Goal: Task Accomplishment & Management: Use online tool/utility

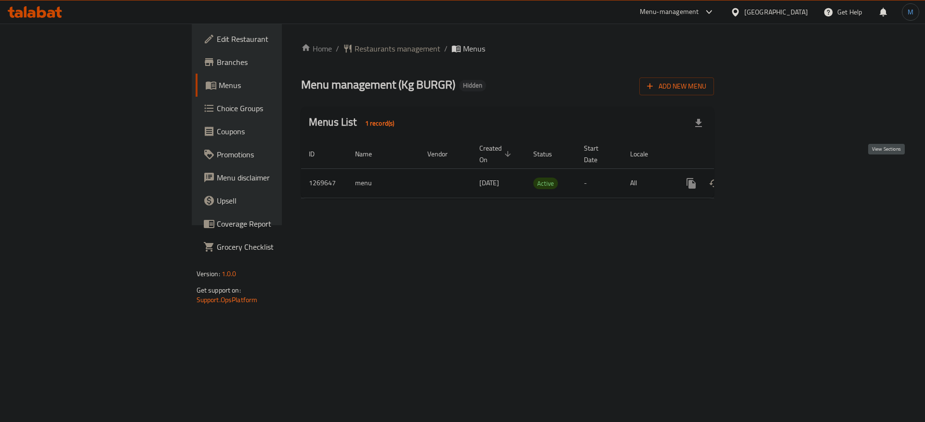
click at [772, 173] on link "enhanced table" at bounding box center [760, 183] width 23 height 23
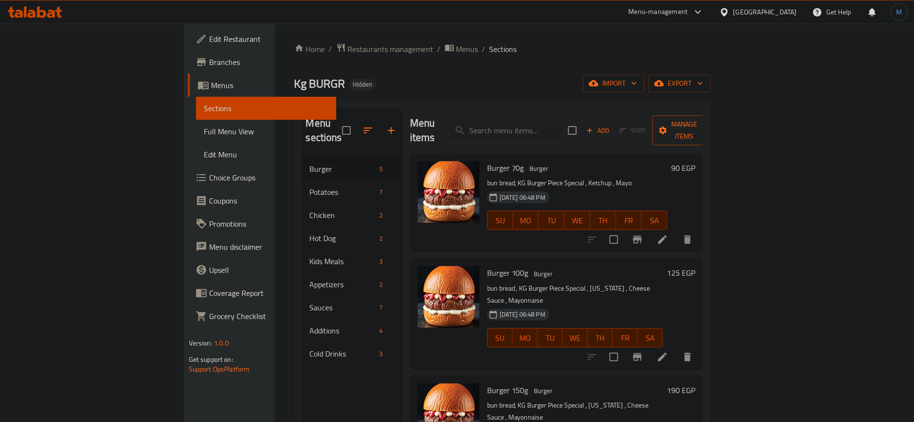
click at [717, 130] on button "Manage items" at bounding box center [684, 131] width 65 height 30
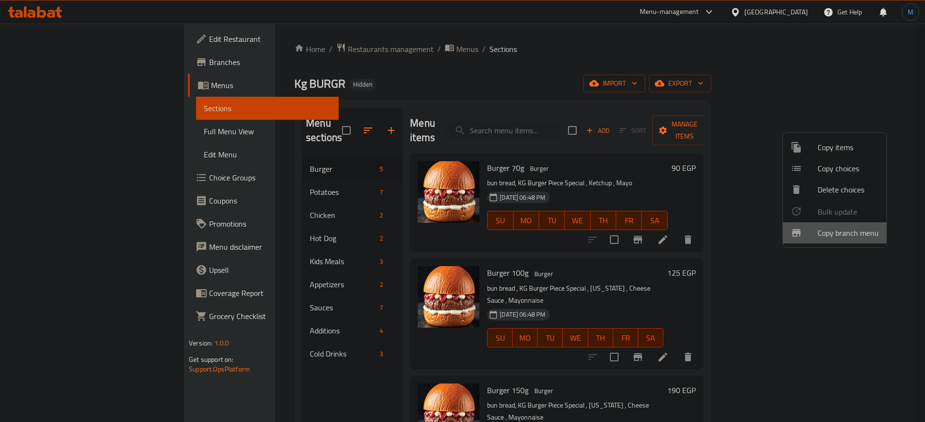
click at [810, 232] on div at bounding box center [803, 233] width 27 height 12
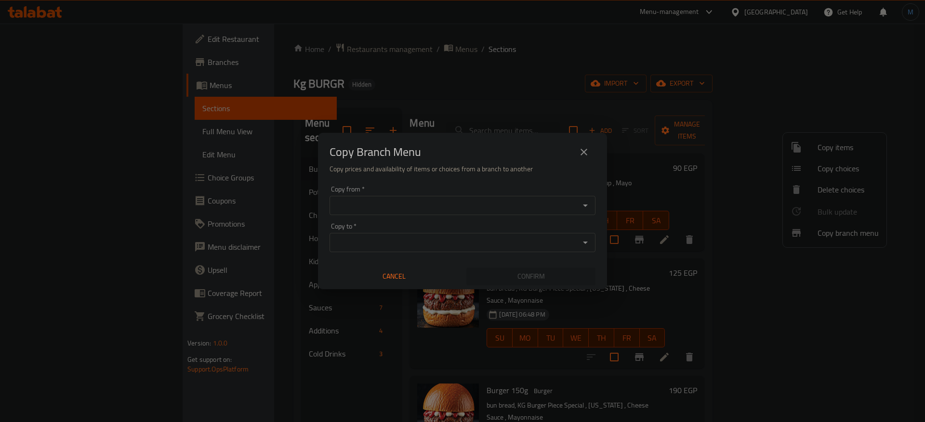
click at [503, 213] on div "Copy from *" at bounding box center [462, 205] width 266 height 19
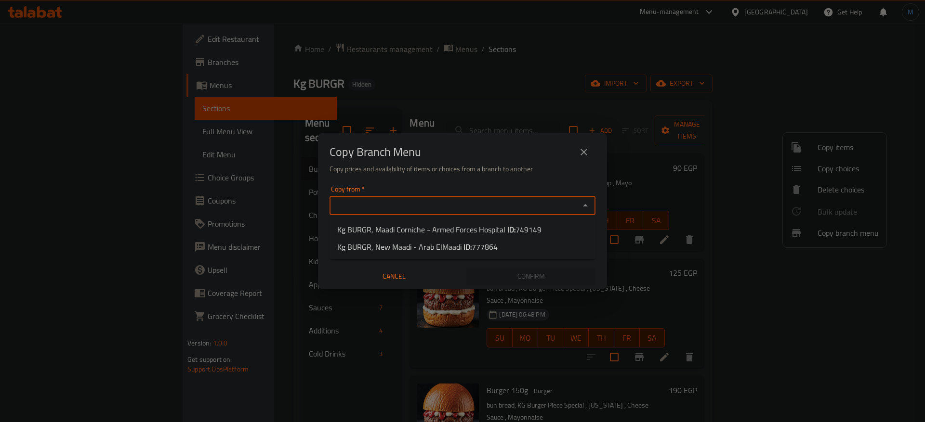
click at [476, 211] on input "Copy from   *" at bounding box center [454, 205] width 244 height 13
click at [458, 232] on span "Kg BURGR, Maadi Corniche - Armed Forces Hospital ID: 749149" at bounding box center [439, 230] width 204 height 12
type input "Kg BURGR, Maadi Corniche - Armed Forces Hospital"
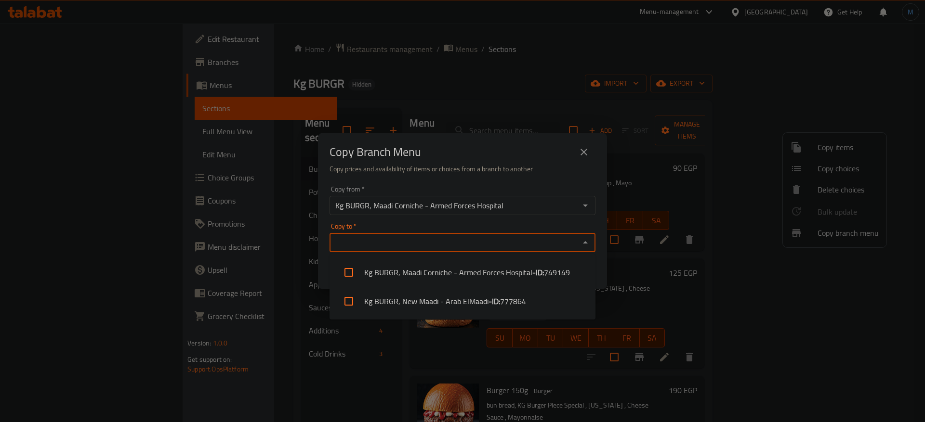
click at [452, 236] on input "Copy to   *" at bounding box center [454, 242] width 244 height 13
click at [459, 299] on li "Kg BURGR, New Maadi - Arab ElMaadi - ID: 777864" at bounding box center [462, 301] width 266 height 29
checkbox input "true"
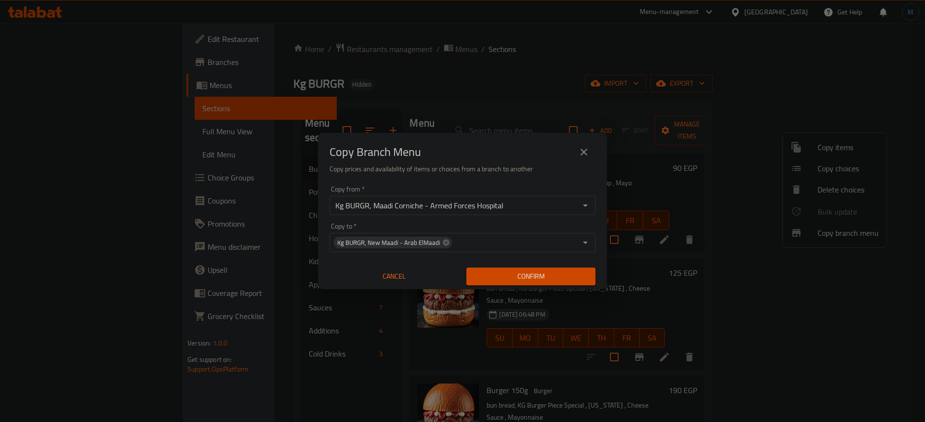
click at [478, 146] on div "Copy Branch Menu" at bounding box center [462, 152] width 266 height 23
click at [559, 279] on span "Confirm" at bounding box center [531, 277] width 114 height 12
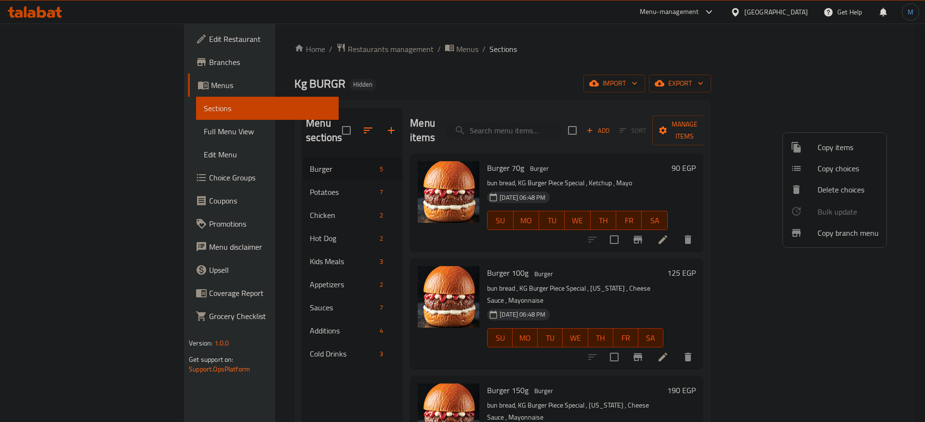
click at [785, 17] on div at bounding box center [462, 211] width 925 height 422
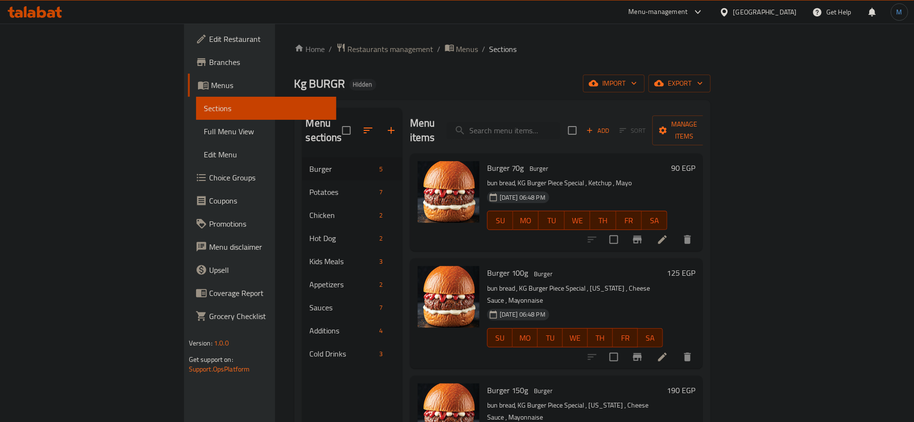
click at [788, 15] on div "[GEOGRAPHIC_DATA]" at bounding box center [765, 12] width 64 height 11
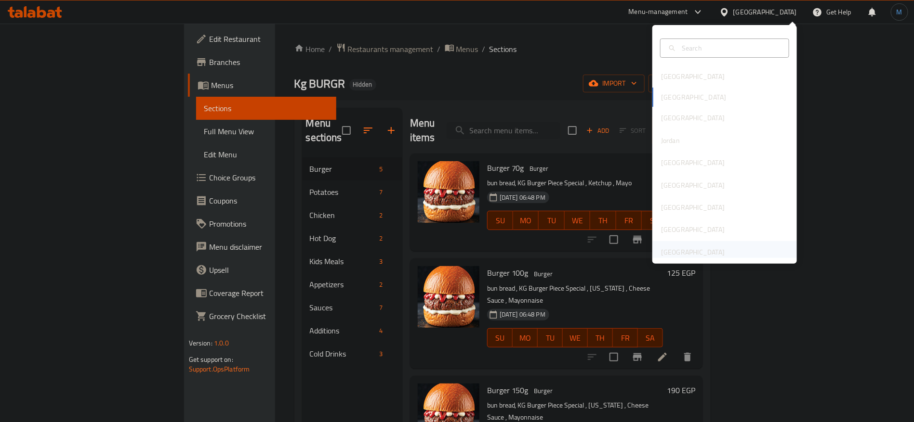
click at [720, 249] on div "[GEOGRAPHIC_DATA]" at bounding box center [724, 252] width 144 height 22
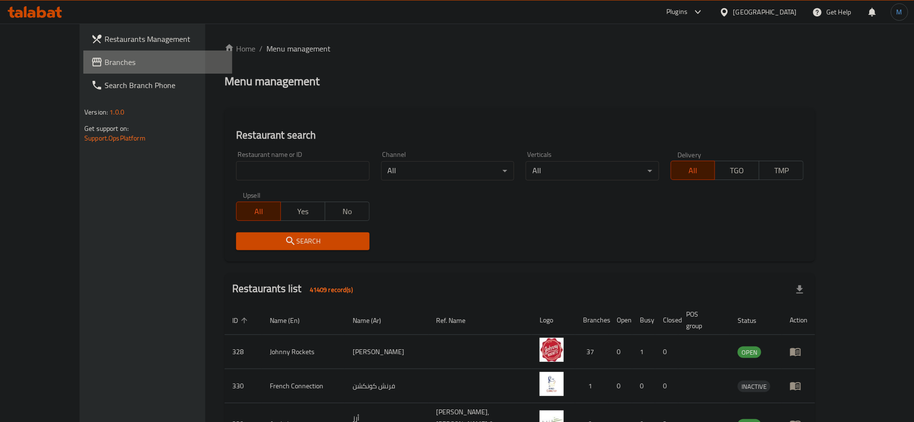
click at [105, 65] on span "Branches" at bounding box center [165, 62] width 120 height 12
